Goal: Obtain resource: Download file/media

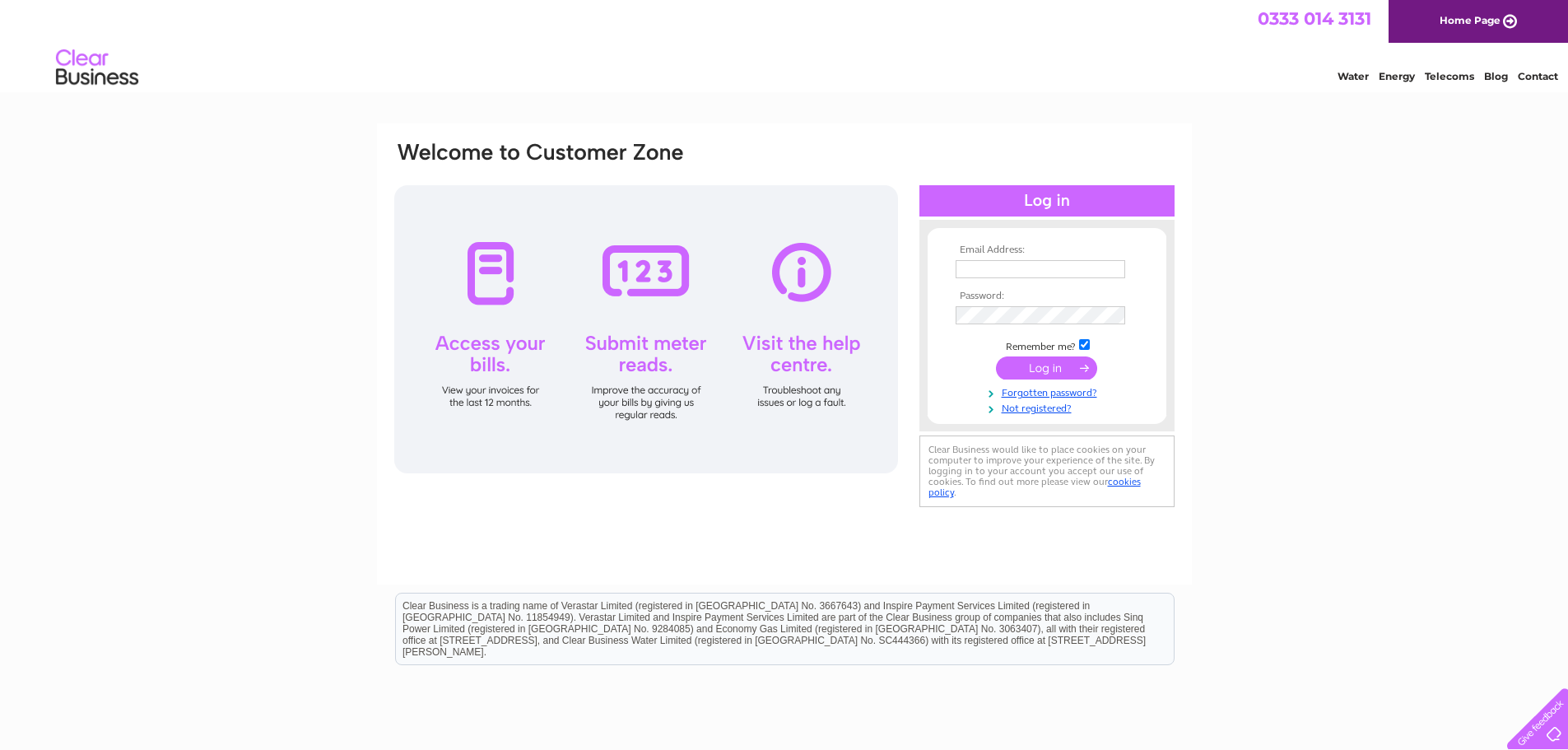
type input "[EMAIL_ADDRESS][DOMAIN_NAME]"
click at [1042, 361] on input "submit" at bounding box center [1046, 368] width 101 height 23
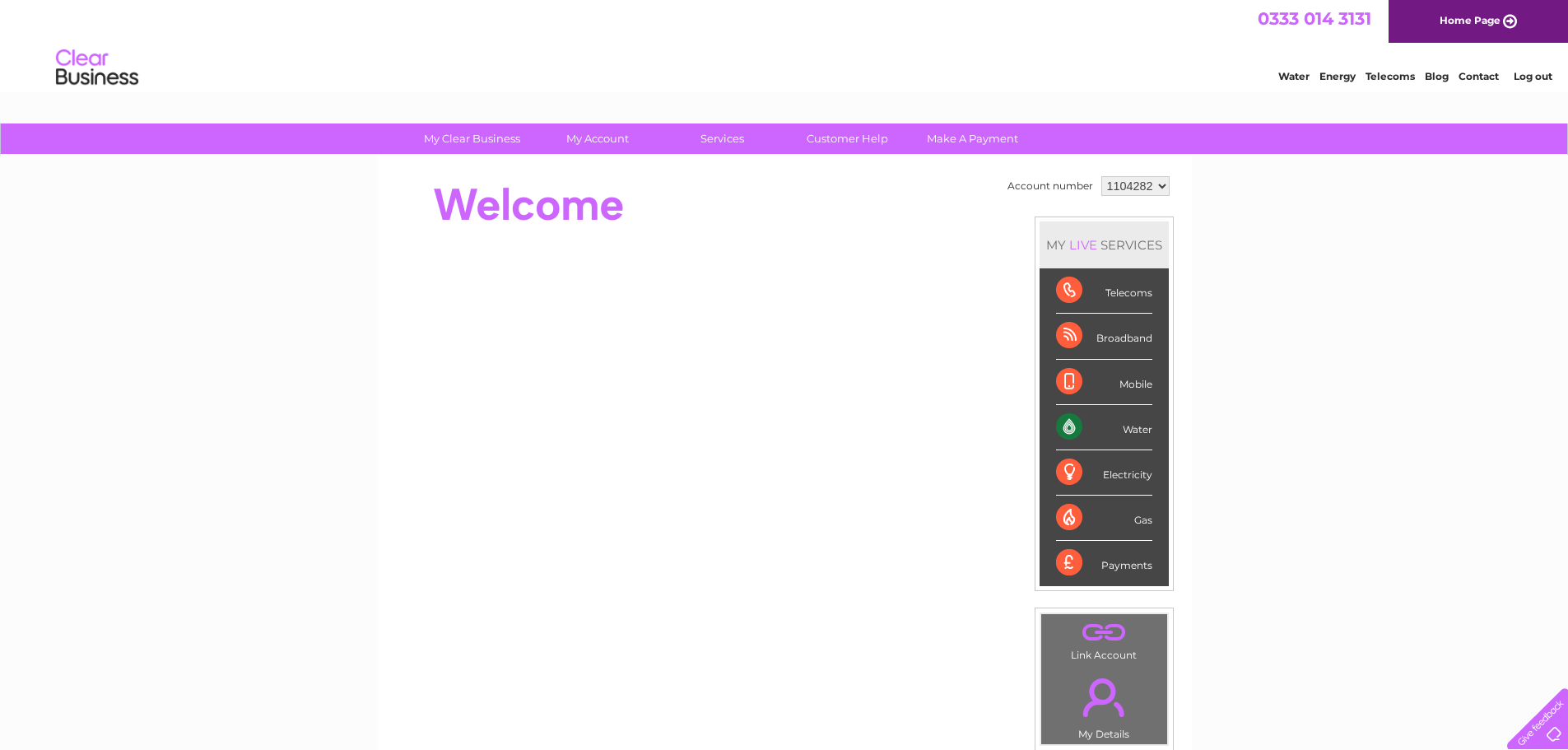
click at [1158, 186] on select "1104282 1104284 1104289 1122280 1142335 1149262" at bounding box center [1135, 186] width 69 height 19
click at [1179, 200] on div "Account number 1104282 1104284 1104289 1122280 1142335 1149262 MY LIVE SERVICES…" at bounding box center [784, 461] width 815 height 611
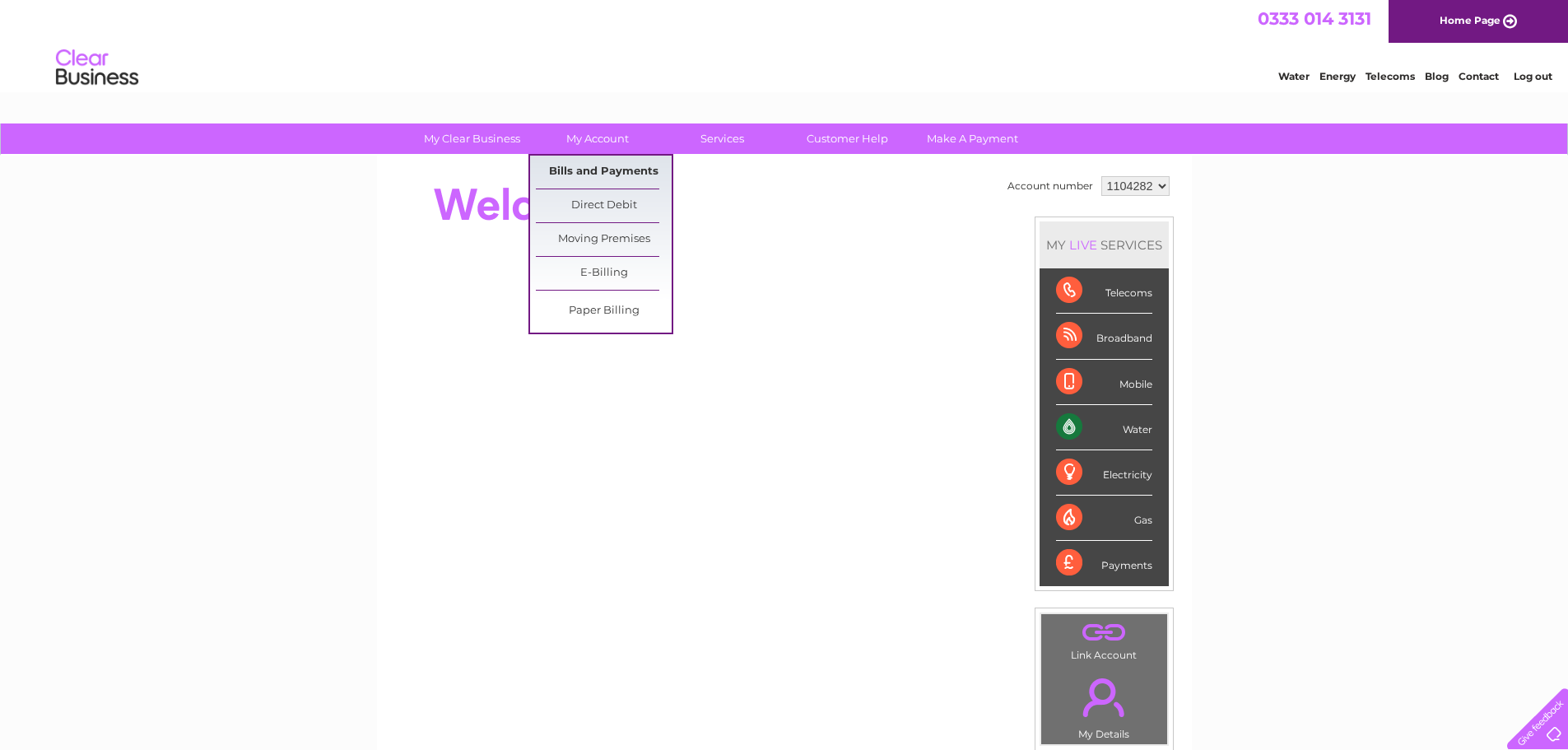
click at [591, 169] on link "Bills and Payments" at bounding box center [603, 171] width 135 height 33
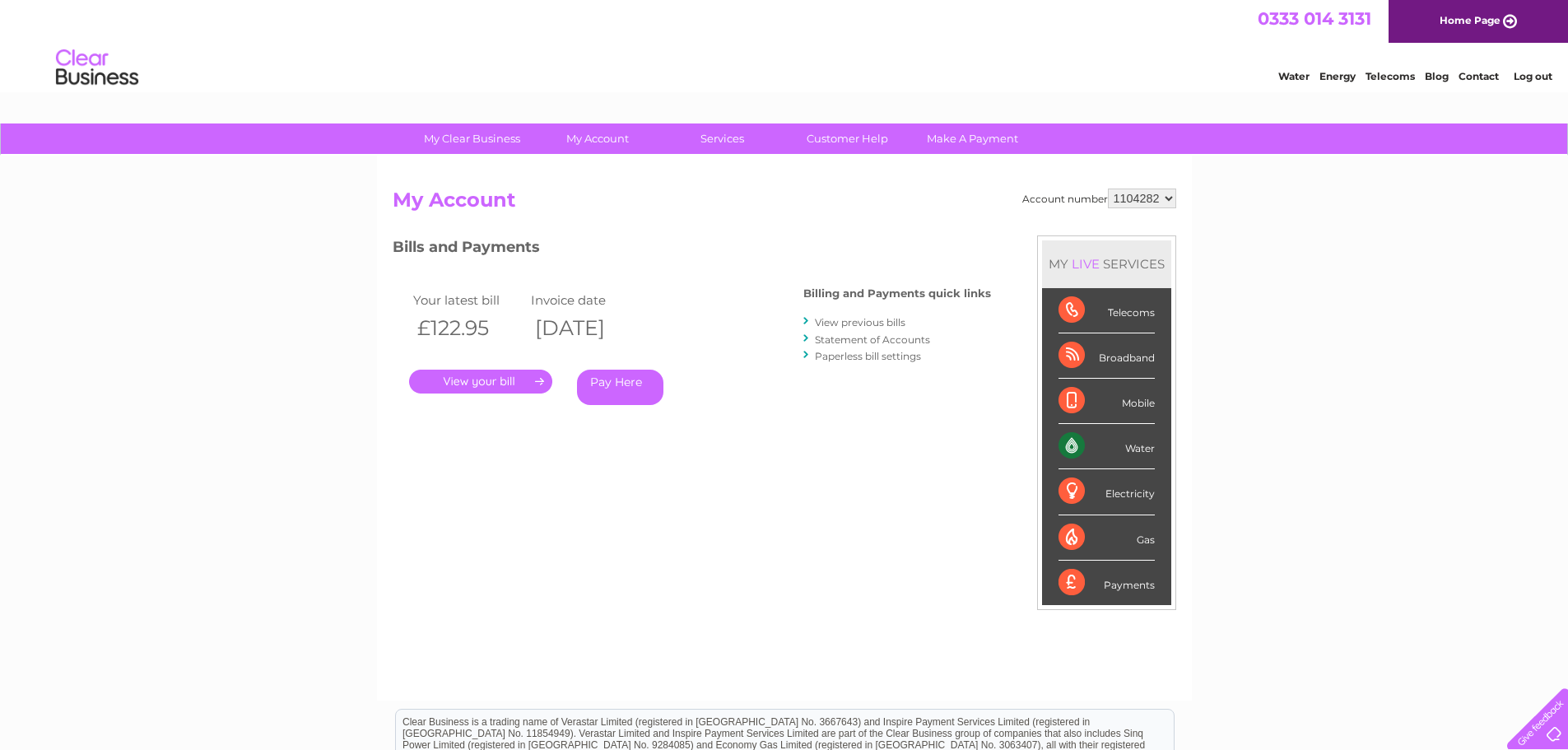
click at [478, 381] on link "." at bounding box center [480, 381] width 143 height 24
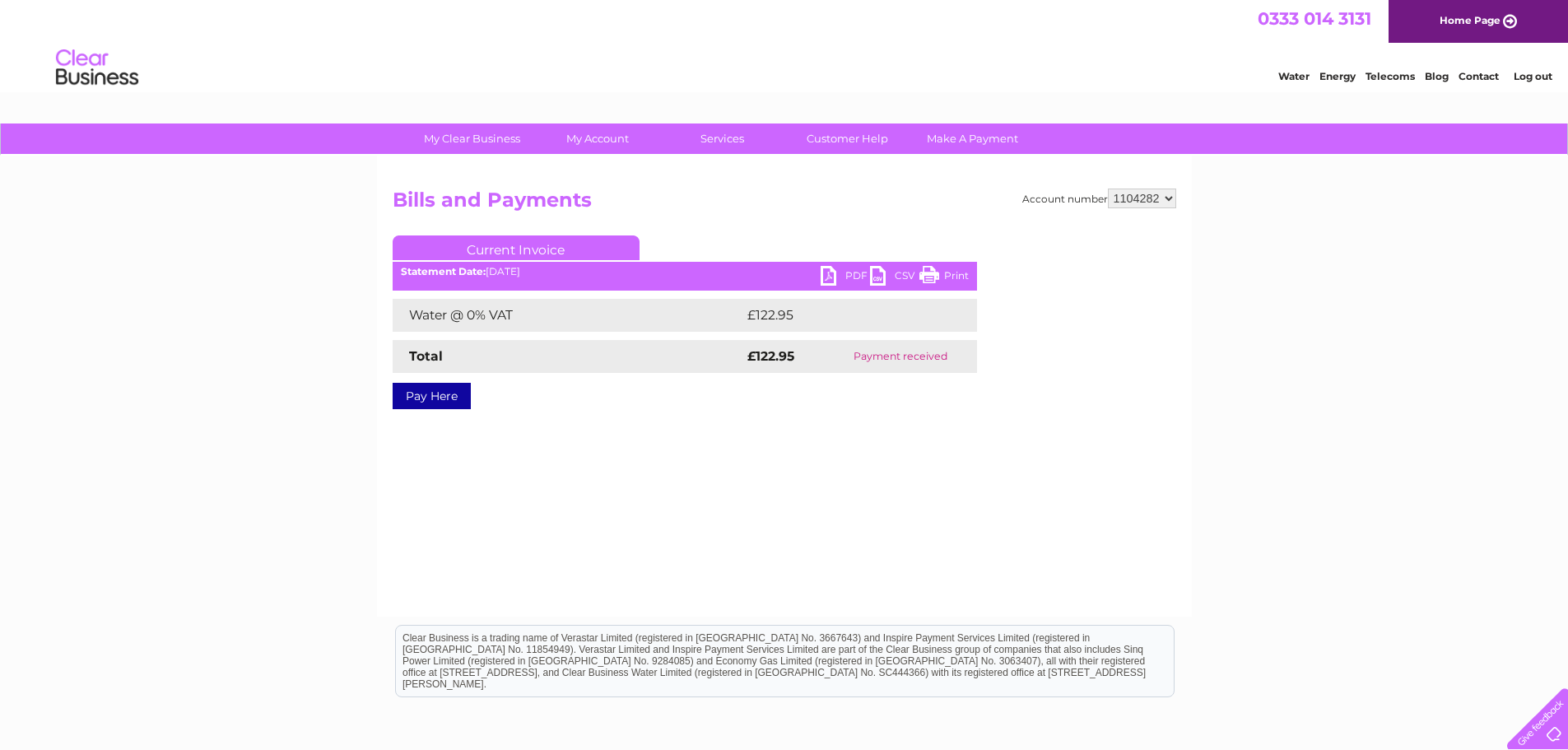
click at [848, 273] on link "PDF" at bounding box center [845, 277] width 49 height 24
click at [1163, 198] on select "1104282 1104284 1104289 1122280 1142335 1149262" at bounding box center [1142, 198] width 69 height 19
select select "1149262"
click at [1109, 188] on select "1104282 1104284 1104289 1122280 1142335 1149262" at bounding box center [1142, 198] width 69 height 19
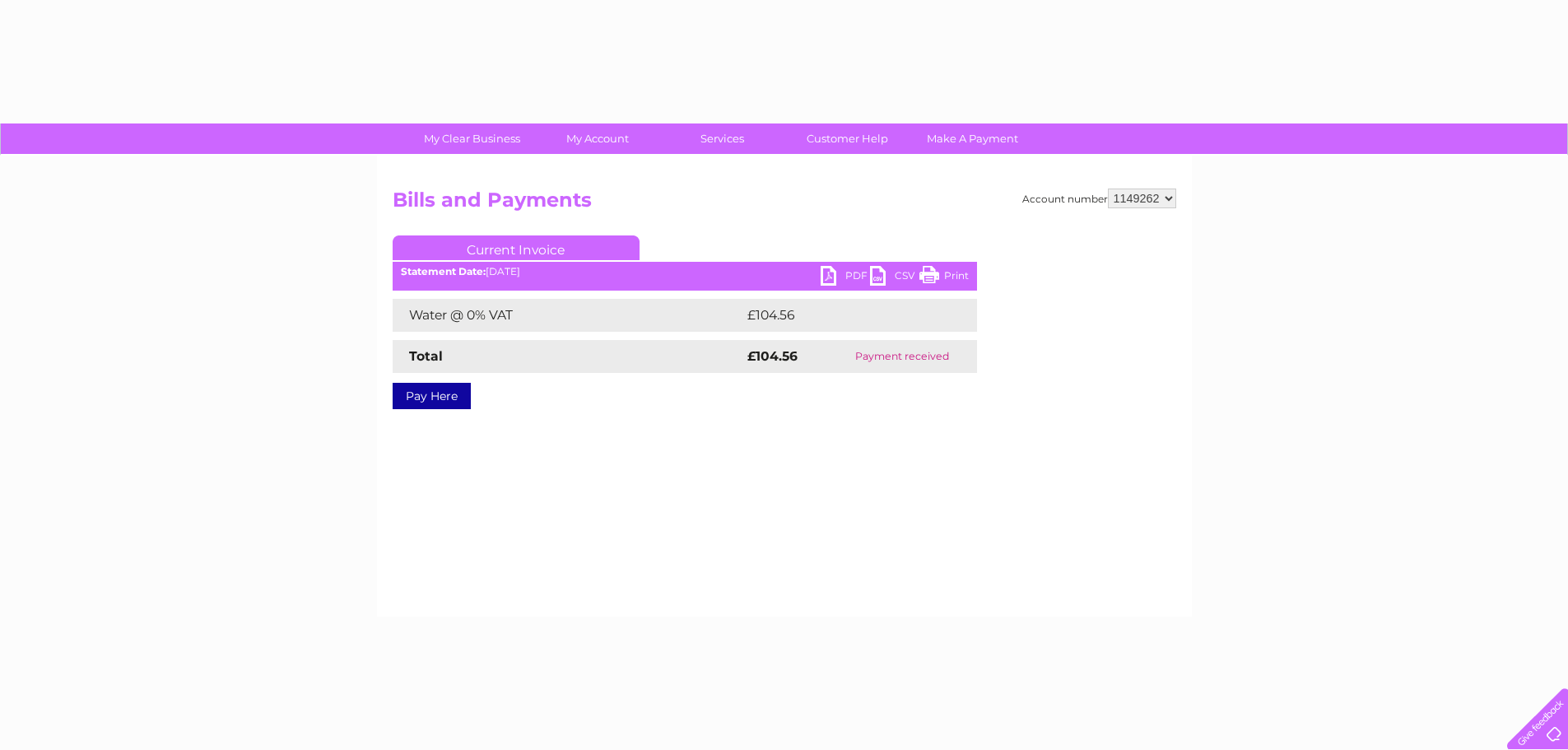
click at [950, 197] on h2 "Bills and Payments" at bounding box center [784, 204] width 784 height 32
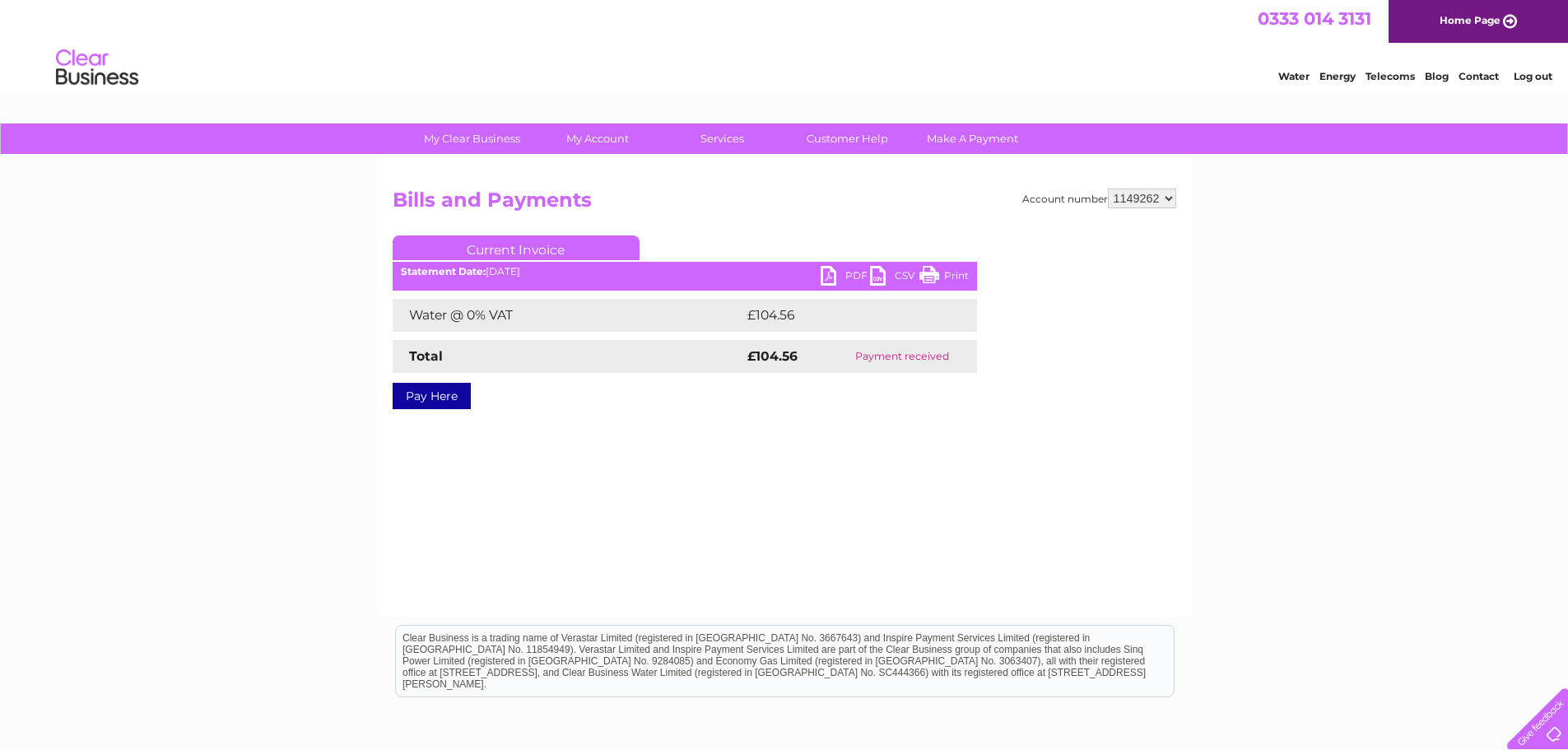
click at [852, 276] on link "PDF" at bounding box center [845, 277] width 49 height 24
click at [1158, 200] on select "1104282 1104284 1104289 1122280 1142335 1149262" at bounding box center [1142, 198] width 69 height 19
select select "1104284"
click at [1109, 188] on select "1104282 1104284 1104289 1122280 1142335 1149262" at bounding box center [1142, 198] width 69 height 19
click at [850, 276] on link "PDF" at bounding box center [845, 277] width 49 height 24
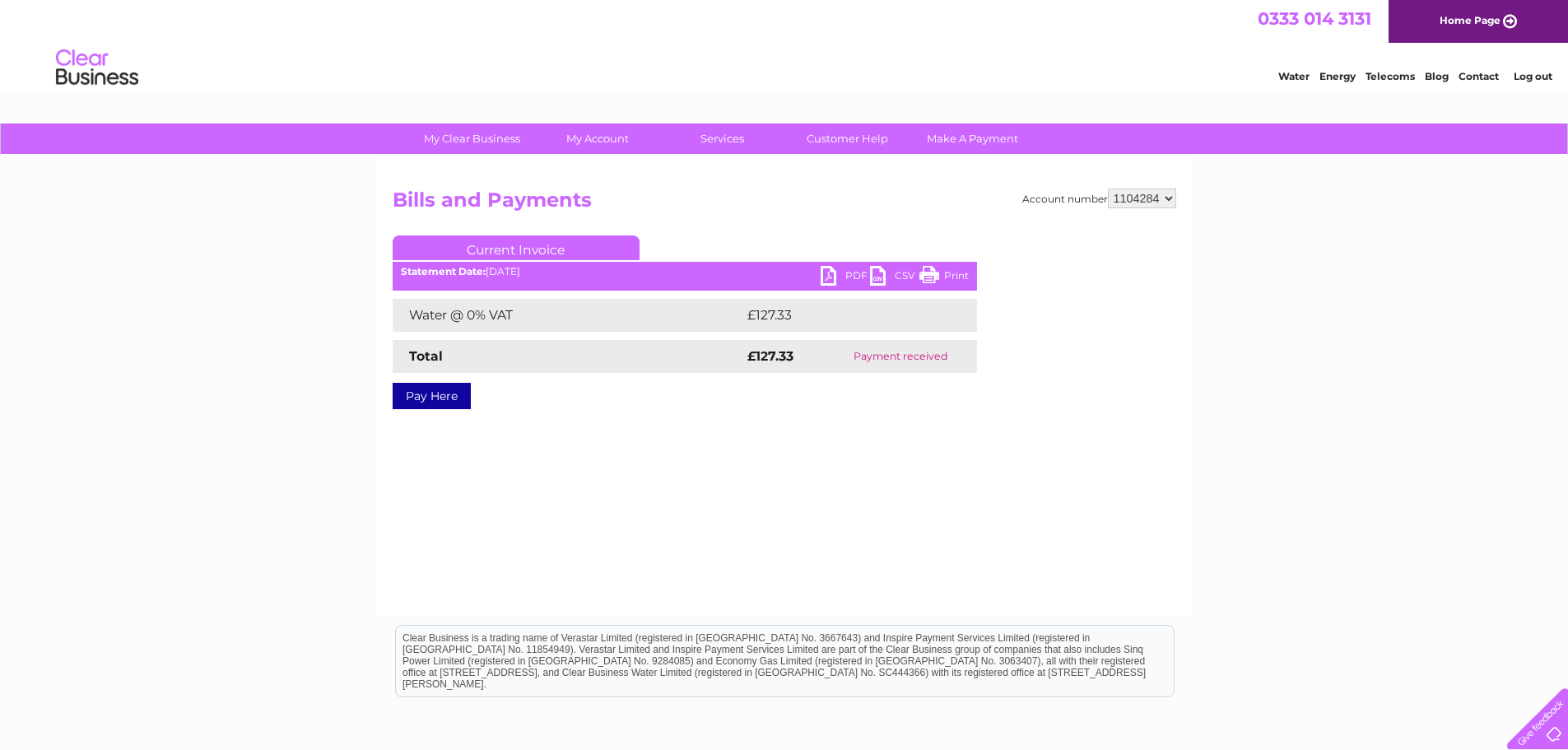
click at [1156, 194] on select "1104282 1104284 1104289 1122280 1142335 1149262" at bounding box center [1142, 198] width 69 height 19
select select "1142335"
click at [1109, 188] on select "1104282 1104284 1104289 1122280 1142335 1149262" at bounding box center [1142, 198] width 69 height 19
click at [857, 268] on link "PDF" at bounding box center [845, 277] width 49 height 24
